Goal: Information Seeking & Learning: Learn about a topic

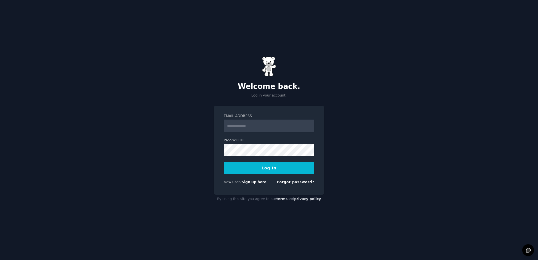
click at [273, 123] on input "Email Address" at bounding box center [269, 126] width 91 height 12
type input "**********"
click at [224, 162] on button "Log In" at bounding box center [269, 168] width 91 height 12
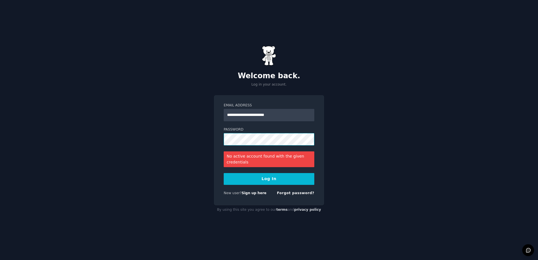
click at [224, 173] on button "Log In" at bounding box center [269, 179] width 91 height 12
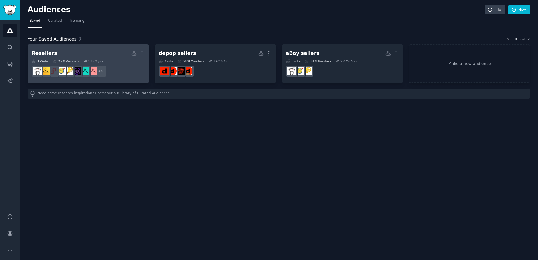
click at [84, 55] on h2 "Resellers More" at bounding box center [88, 53] width 113 height 10
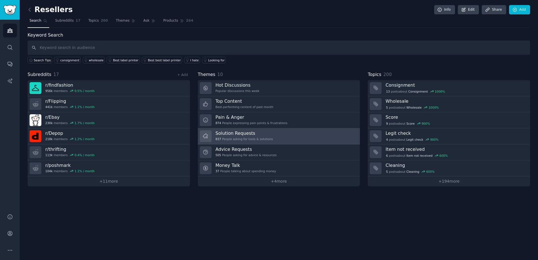
click at [244, 132] on h3 "Solution Requests" at bounding box center [244, 133] width 57 height 6
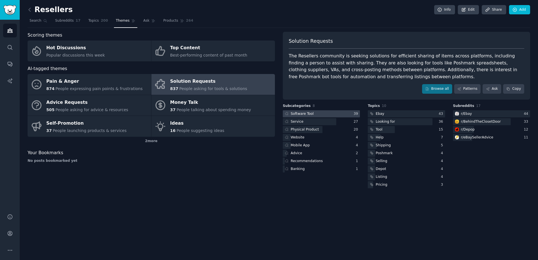
click at [338, 114] on div at bounding box center [321, 113] width 77 height 7
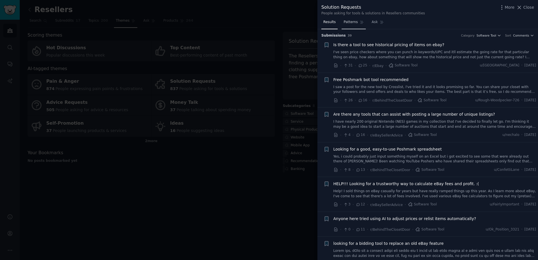
click at [351, 20] on span "Patterns" at bounding box center [351, 22] width 14 height 5
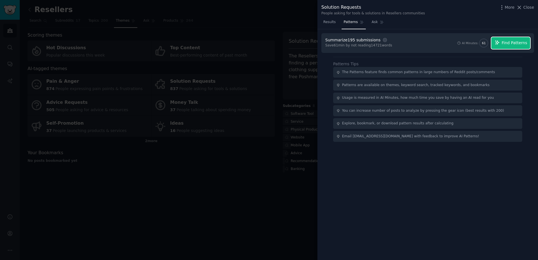
click at [526, 44] on span "Find Patterns" at bounding box center [515, 43] width 26 height 6
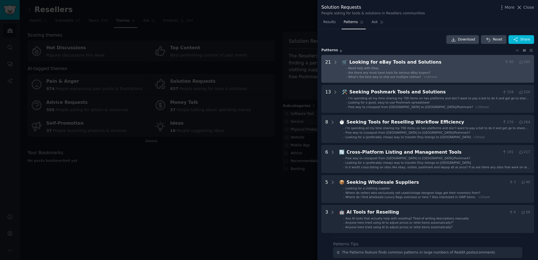
click at [394, 66] on li "- Need help with Ebay" at bounding box center [438, 68] width 184 height 4
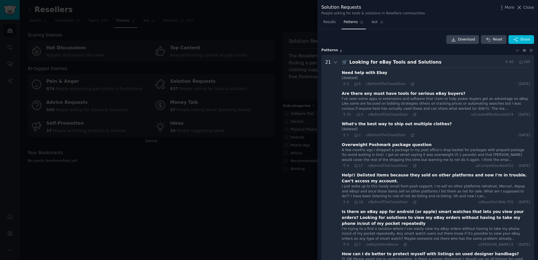
scroll to position [26, 0]
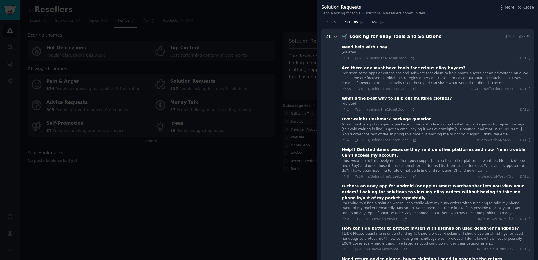
click at [358, 88] on icon at bounding box center [358, 89] width 5 height 4
click at [407, 70] on div "Are there any must have tools for serious eBay buyers?" at bounding box center [404, 68] width 124 height 6
click at [427, 80] on div "I’ve seen some apps or extensions and software that claim to help power buyers …" at bounding box center [436, 78] width 188 height 15
click at [356, 89] on icon at bounding box center [358, 89] width 5 height 4
click at [360, 90] on span "5" at bounding box center [359, 89] width 7 height 5
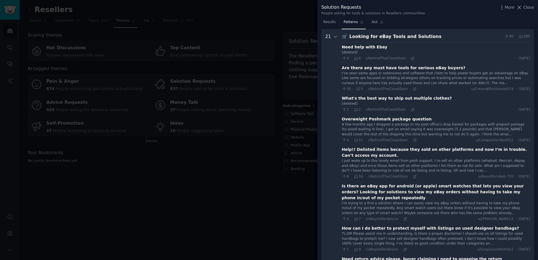
click at [361, 90] on span "5" at bounding box center [359, 89] width 7 height 5
drag, startPoint x: 361, startPoint y: 90, endPoint x: 363, endPoint y: 74, distance: 15.7
click at [363, 74] on div "I’ve seen some apps or extensions and software that claim to help power buyers …" at bounding box center [436, 78] width 188 height 15
click at [360, 74] on div "I’ve seen some apps or extensions and software that claim to help power buyers …" at bounding box center [436, 78] width 188 height 15
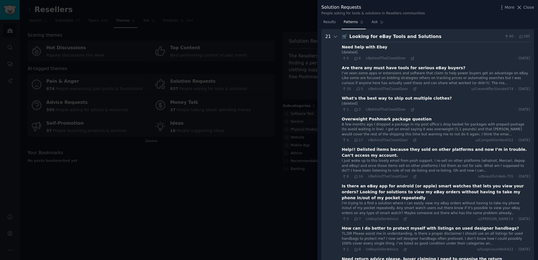
click at [361, 74] on div "I’ve seen some apps or extensions and software that claim to help power buyers …" at bounding box center [436, 78] width 188 height 15
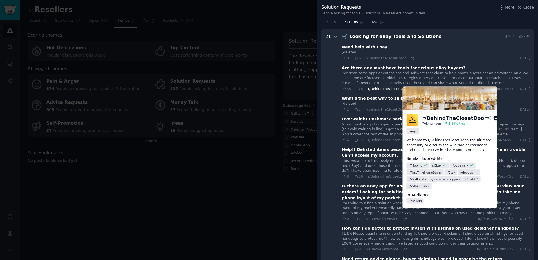
click at [382, 87] on span "r/BehindTheClosetDoor" at bounding box center [388, 89] width 40 height 4
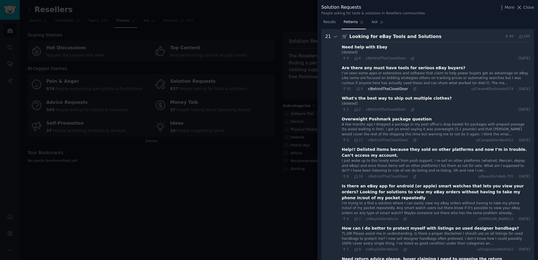
click at [382, 88] on span "r/BehindTheClosetDoor" at bounding box center [388, 89] width 40 height 4
click at [413, 89] on icon at bounding box center [415, 89] width 4 height 4
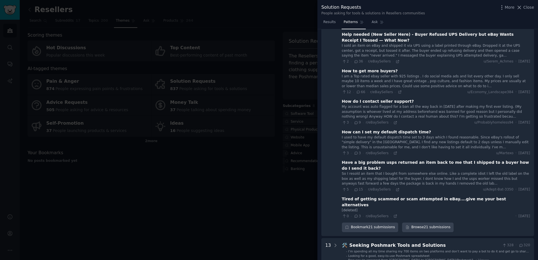
scroll to position [533, 0]
